Goal: Task Accomplishment & Management: Complete application form

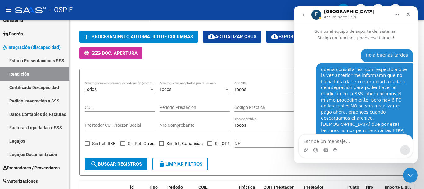
scroll to position [876, 0]
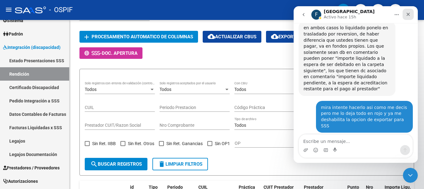
click at [410, 14] on icon "Cerrar" at bounding box center [408, 14] width 5 height 5
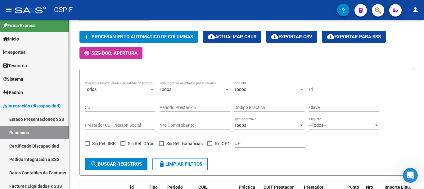
scroll to position [0, 0]
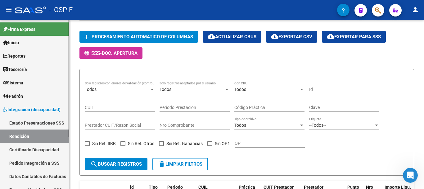
click at [13, 43] on span "Inicio" at bounding box center [11, 42] width 16 height 7
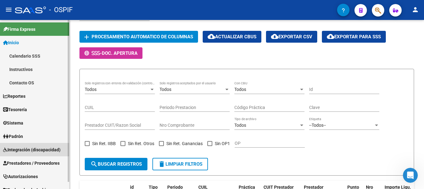
click at [21, 148] on span "Integración (discapacidad)" at bounding box center [31, 149] width 57 height 7
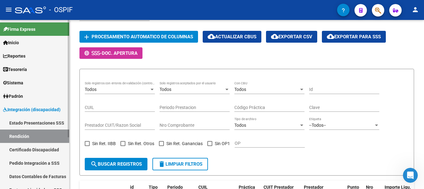
scroll to position [31, 0]
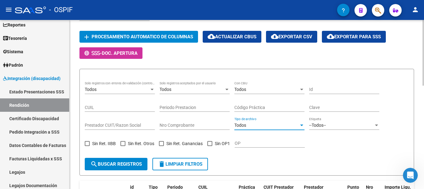
click at [301, 126] on div at bounding box center [302, 125] width 6 height 5
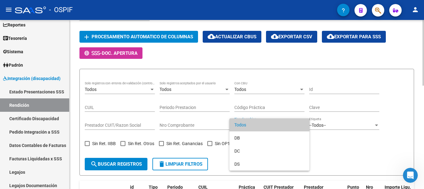
click at [347, 150] on div at bounding box center [212, 94] width 424 height 189
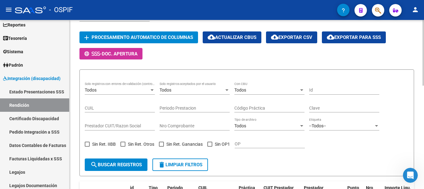
scroll to position [48, 0]
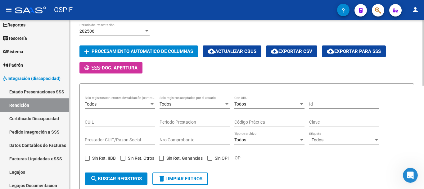
click at [378, 139] on div at bounding box center [376, 140] width 3 height 2
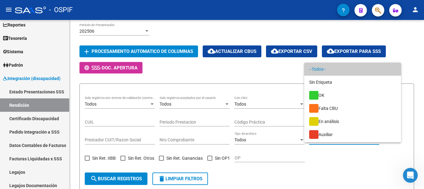
click at [371, 160] on div at bounding box center [212, 94] width 424 height 189
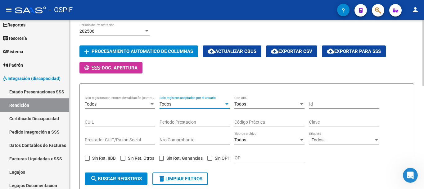
click at [228, 104] on div at bounding box center [226, 104] width 3 height 2
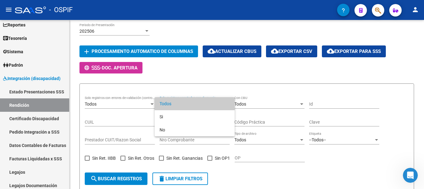
click at [275, 179] on div at bounding box center [212, 94] width 424 height 189
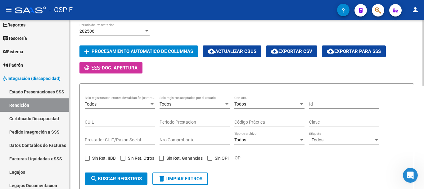
click at [225, 105] on div at bounding box center [227, 104] width 6 height 5
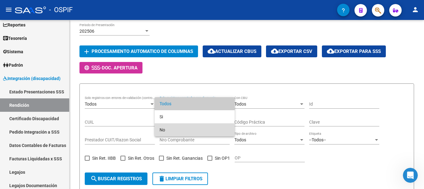
click at [175, 129] on span "No" at bounding box center [195, 129] width 70 height 13
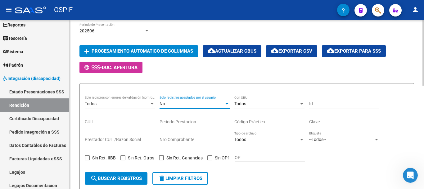
scroll to position [141, 0]
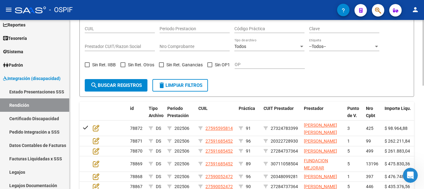
click at [119, 84] on span "search Buscar registros" at bounding box center [116, 85] width 52 height 6
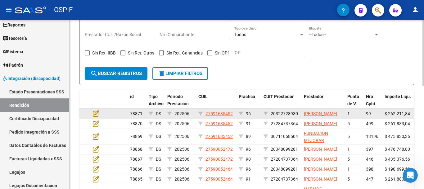
scroll to position [172, 0]
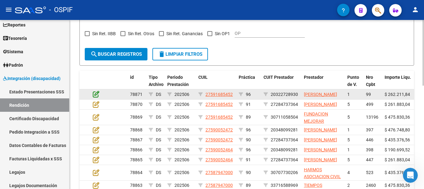
click at [95, 97] on icon at bounding box center [96, 93] width 7 height 7
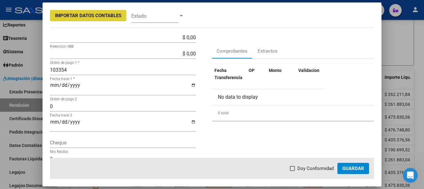
scroll to position [0, 0]
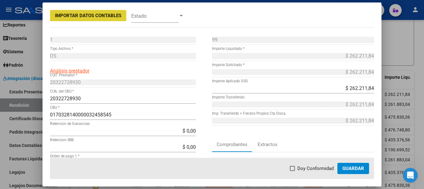
click at [292, 169] on span at bounding box center [292, 168] width 5 height 5
click at [292, 171] on input "Doy Conformidad" at bounding box center [292, 171] width 0 height 0
checkbox input "true"
click at [362, 167] on span "Guardar" at bounding box center [354, 168] width 22 height 6
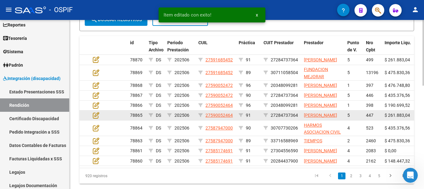
scroll to position [203, 0]
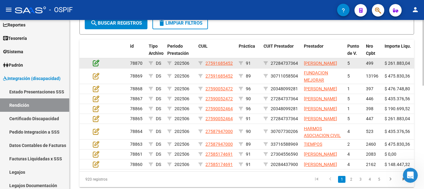
click at [96, 65] on icon at bounding box center [96, 62] width 7 height 7
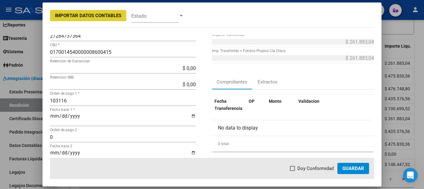
scroll to position [93, 0]
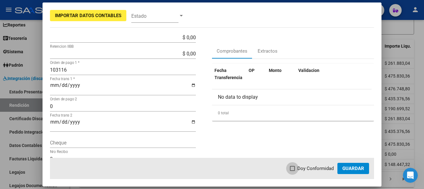
drag, startPoint x: 292, startPoint y: 167, endPoint x: 368, endPoint y: 180, distance: 77.1
click at [293, 167] on span at bounding box center [292, 168] width 5 height 5
click at [293, 171] on input "Doy Conformidad" at bounding box center [292, 171] width 0 height 0
checkbox input "true"
click at [345, 171] on button "Guardar" at bounding box center [354, 167] width 32 height 11
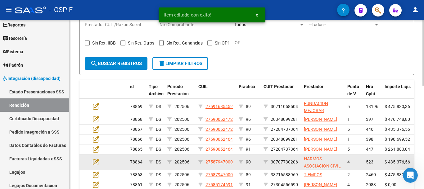
scroll to position [203, 0]
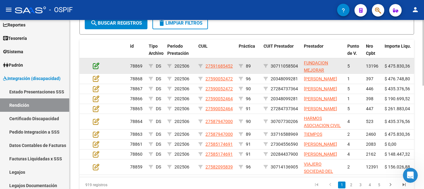
click at [98, 65] on icon at bounding box center [96, 65] width 7 height 7
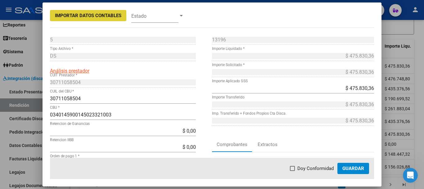
scroll to position [31, 0]
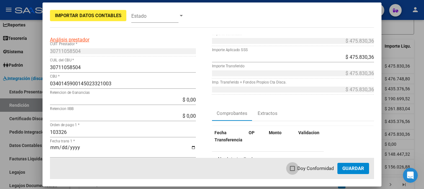
click at [294, 169] on span at bounding box center [292, 168] width 5 height 5
click at [293, 171] on input "Doy Conformidad" at bounding box center [292, 171] width 0 height 0
checkbox input "true"
click at [347, 167] on span "Guardar" at bounding box center [354, 168] width 22 height 6
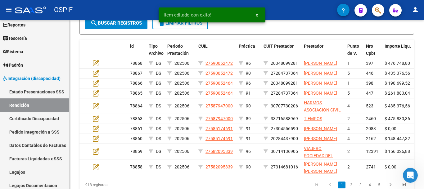
scroll to position [203, 0]
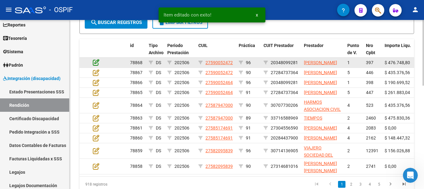
click at [98, 65] on icon at bounding box center [96, 62] width 7 height 7
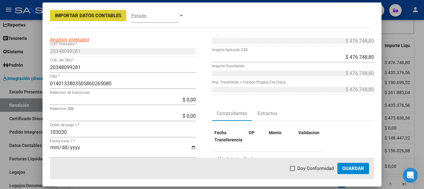
scroll to position [62, 0]
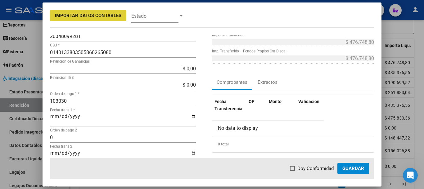
click at [294, 168] on span at bounding box center [292, 168] width 5 height 5
click at [293, 171] on input "Doy Conformidad" at bounding box center [292, 171] width 0 height 0
checkbox input "true"
click at [356, 167] on span "Guardar" at bounding box center [354, 168] width 22 height 6
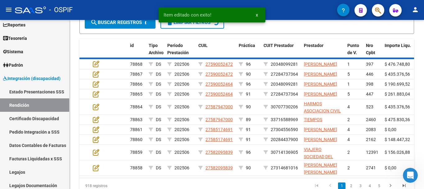
scroll to position [204, 0]
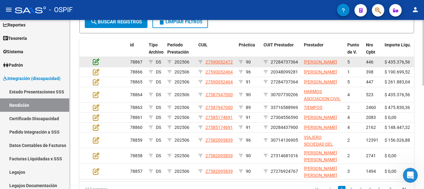
click at [94, 65] on icon at bounding box center [96, 61] width 7 height 7
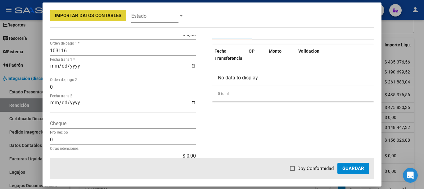
scroll to position [93, 0]
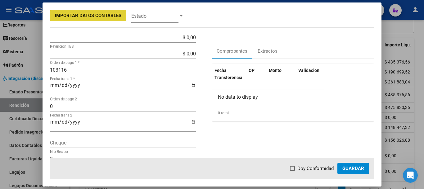
click at [295, 168] on span at bounding box center [292, 168] width 5 height 5
click at [293, 171] on input "Doy Conformidad" at bounding box center [292, 171] width 0 height 0
checkbox input "true"
click at [362, 166] on span "Guardar" at bounding box center [354, 168] width 22 height 6
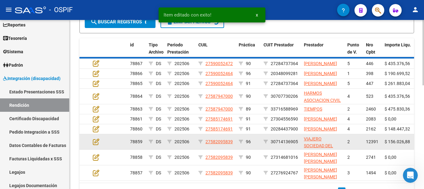
scroll to position [205, 0]
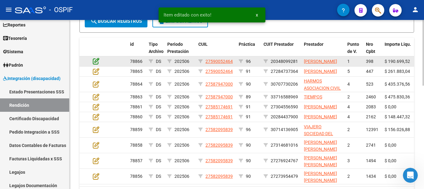
click at [98, 64] on icon at bounding box center [96, 60] width 7 height 7
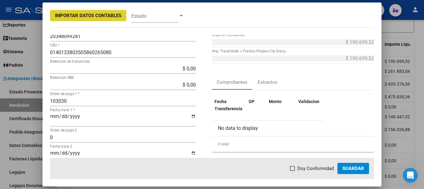
scroll to position [93, 0]
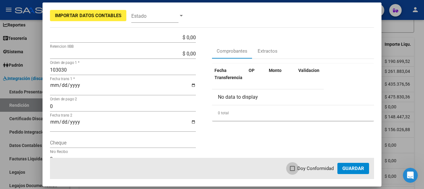
click at [292, 169] on span at bounding box center [292, 168] width 5 height 5
click at [292, 171] on input "Doy Conformidad" at bounding box center [292, 171] width 0 height 0
checkbox input "true"
click at [358, 168] on span "Guardar" at bounding box center [354, 168] width 22 height 6
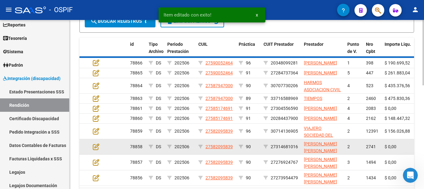
scroll to position [205, 0]
